Goal: Information Seeking & Learning: Learn about a topic

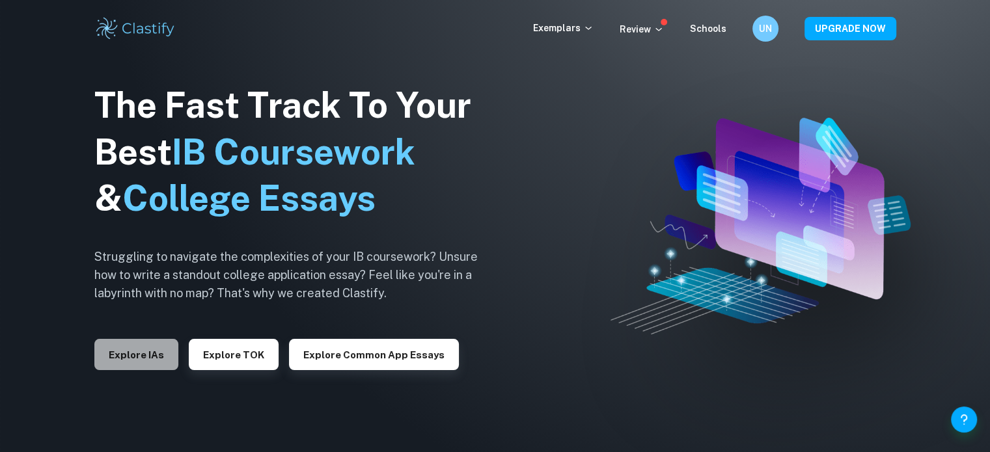
click at [150, 354] on button "Explore IAs" at bounding box center [136, 354] width 84 height 31
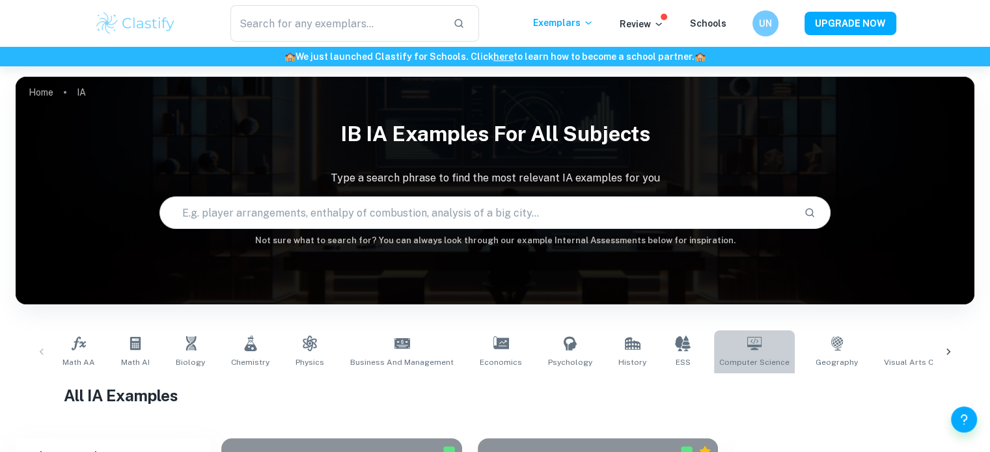
click at [746, 336] on icon at bounding box center [754, 344] width 16 height 16
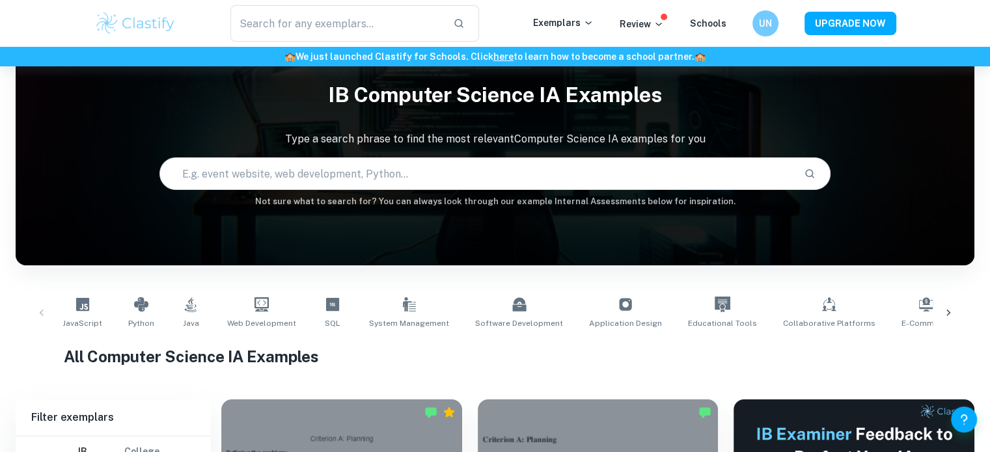
scroll to position [39, 0]
click at [635, 167] on input "text" at bounding box center [476, 174] width 633 height 36
type input "habit tracker"
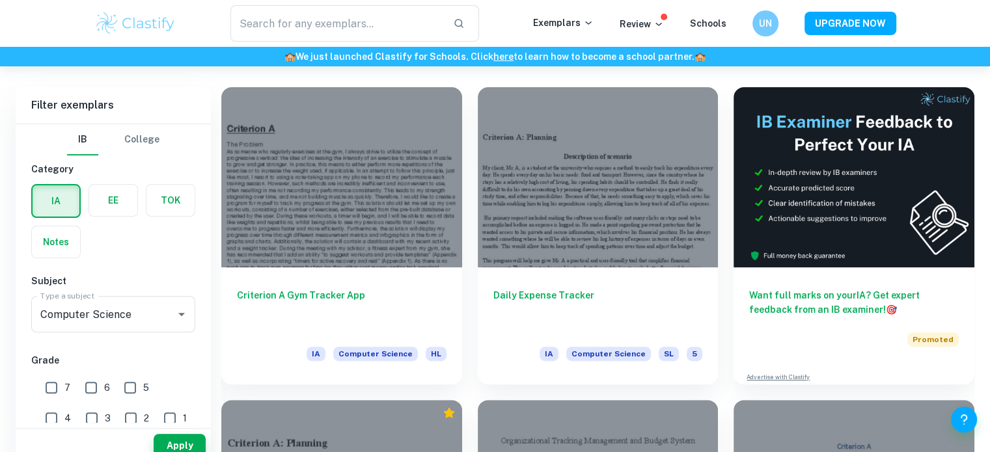
scroll to position [379, 0]
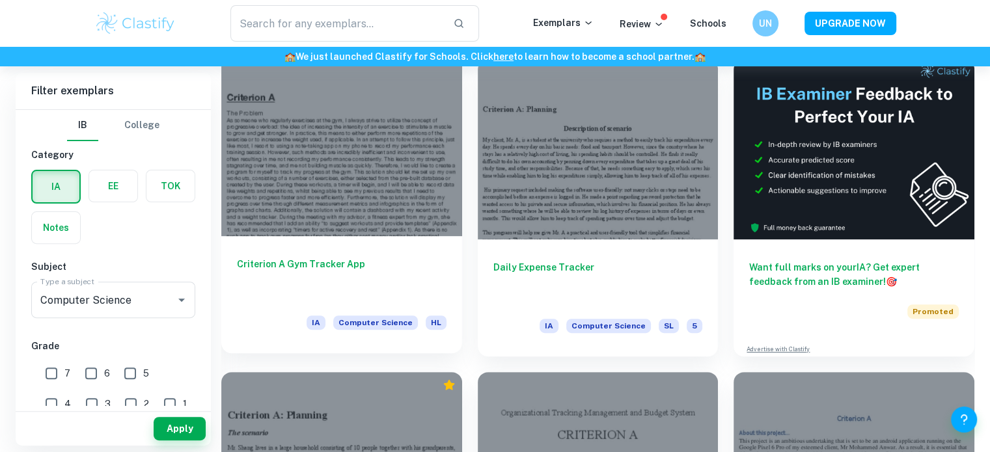
click at [370, 233] on div at bounding box center [341, 146] width 241 height 180
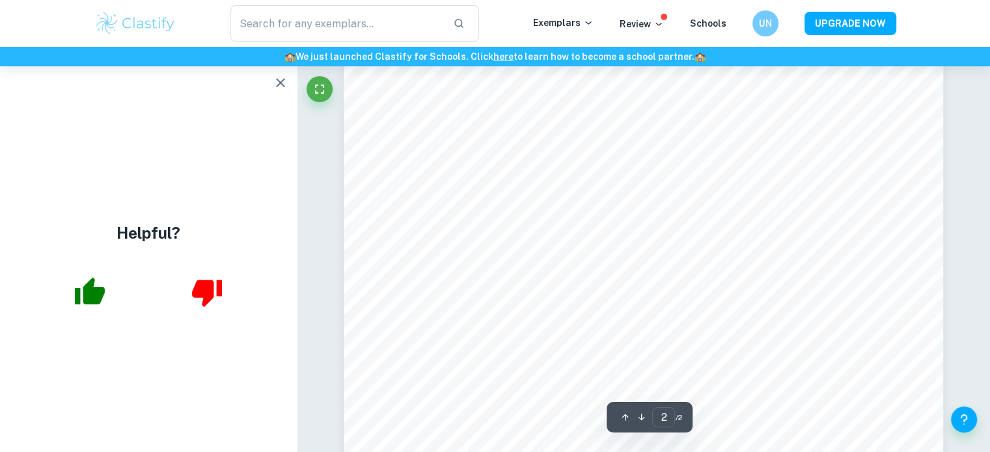
scroll to position [1384, 0]
type input "1"
